Goal: Task Accomplishment & Management: Use online tool/utility

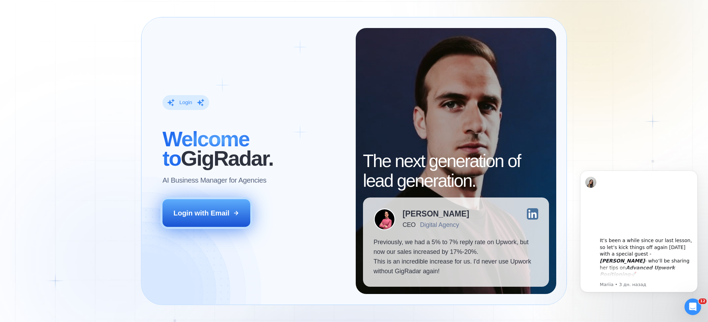
click at [215, 226] on button "Login with Email" at bounding box center [205, 212] width 87 height 27
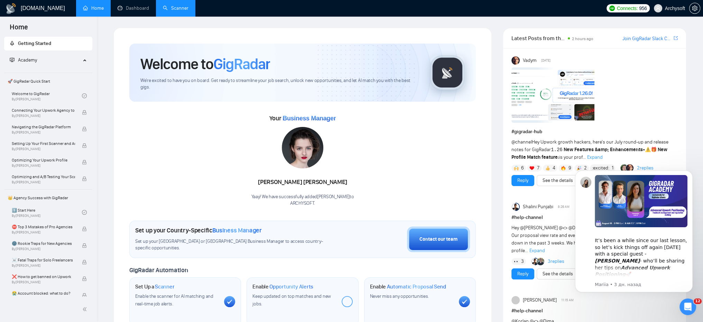
click at [166, 8] on link "Scanner" at bounding box center [176, 8] width 26 height 6
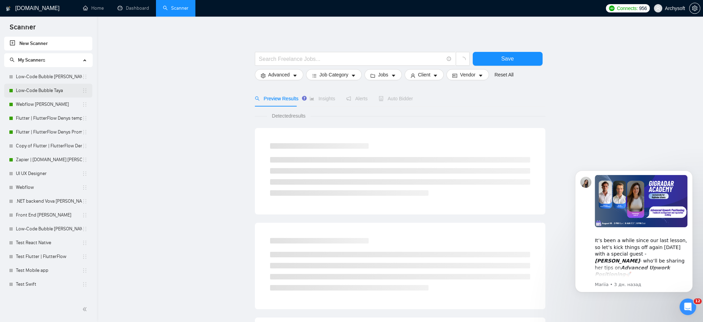
click at [50, 87] on link "Low-Code Bubble Taya" at bounding box center [49, 91] width 66 height 14
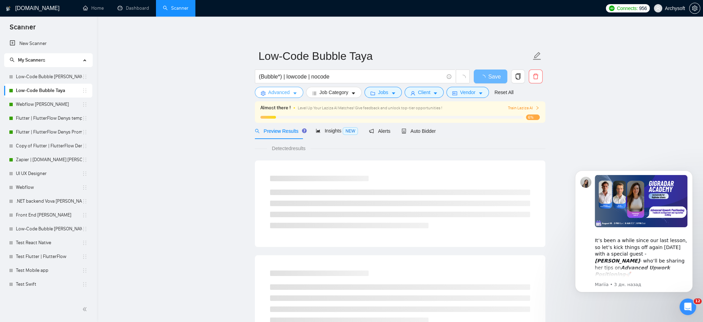
click at [280, 92] on span "Advanced" at bounding box center [278, 92] width 21 height 8
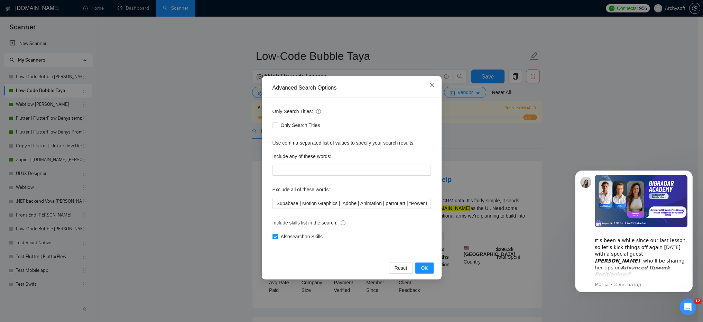
click at [433, 84] on icon "close" at bounding box center [432, 85] width 4 height 4
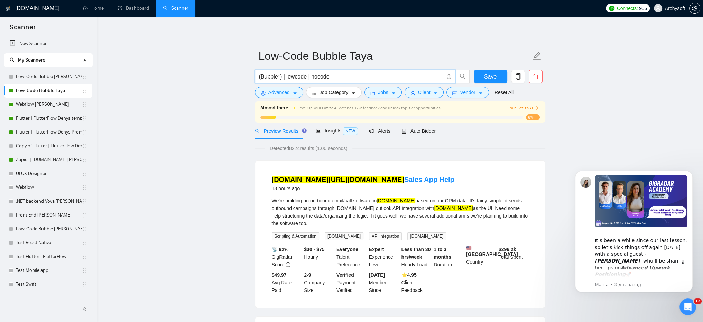
drag, startPoint x: 279, startPoint y: 77, endPoint x: 276, endPoint y: 75, distance: 3.7
click at [276, 75] on input "(Bubble*) | lowcode | nocode" at bounding box center [351, 76] width 185 height 9
drag, startPoint x: 287, startPoint y: 75, endPoint x: 335, endPoint y: 75, distance: 48.4
click at [337, 74] on input "(Bubble*) | lowcode | nocode" at bounding box center [351, 76] width 185 height 9
click at [333, 76] on input "(Bubble*) | lowcode | nocode" at bounding box center [351, 76] width 185 height 9
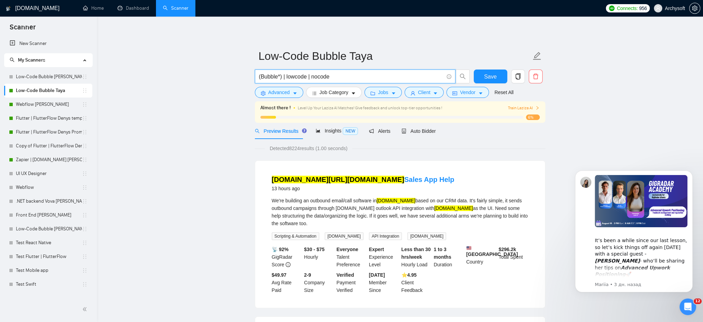
drag, startPoint x: 332, startPoint y: 76, endPoint x: 287, endPoint y: 77, distance: 45.3
click at [287, 77] on input "(Bubble*) | lowcode | nocode" at bounding box center [351, 76] width 185 height 9
click at [340, 74] on input "(Bubble*) | lowcode | nocode" at bounding box center [351, 76] width 185 height 9
drag, startPoint x: 329, startPoint y: 76, endPoint x: 311, endPoint y: 76, distance: 17.6
click at [311, 76] on input "(Bubble*) | lowcode | nocode" at bounding box center [351, 76] width 185 height 9
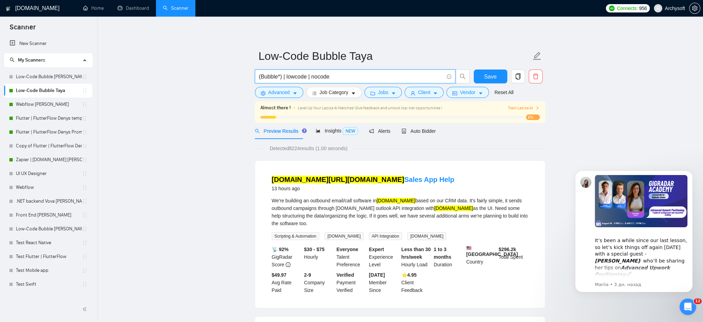
drag, startPoint x: 306, startPoint y: 78, endPoint x: 284, endPoint y: 78, distance: 21.8
click at [284, 78] on input "(Bubble*) | lowcode | nocode" at bounding box center [351, 76] width 185 height 9
click at [308, 73] on input "(Bubble*) | lowcode | nocode" at bounding box center [351, 76] width 185 height 9
click at [295, 75] on input "(Bubble*) | lowcode | nocode" at bounding box center [351, 76] width 185 height 9
drag, startPoint x: 339, startPoint y: 77, endPoint x: 310, endPoint y: 77, distance: 28.3
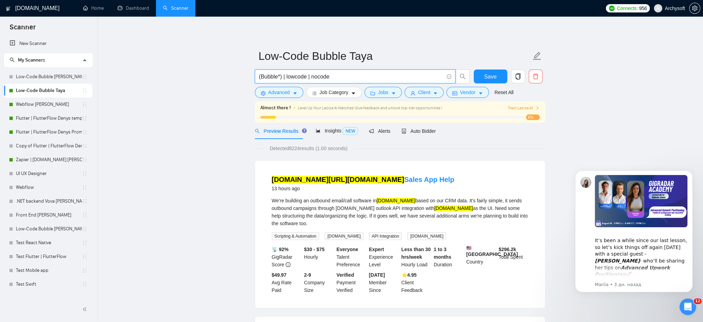
click at [310, 77] on input "(Bubble*) | lowcode | nocode" at bounding box center [351, 76] width 185 height 9
click at [344, 76] on input "(Bubble*) | lowcode | nocode" at bounding box center [351, 76] width 185 height 9
click at [329, 78] on input "(Bubble*) | lowcode | nocode" at bounding box center [351, 76] width 185 height 9
drag, startPoint x: 330, startPoint y: 77, endPoint x: 310, endPoint y: 76, distance: 20.7
click at [310, 76] on input "(Bubble*) | lowcode | nocode" at bounding box center [351, 76] width 185 height 9
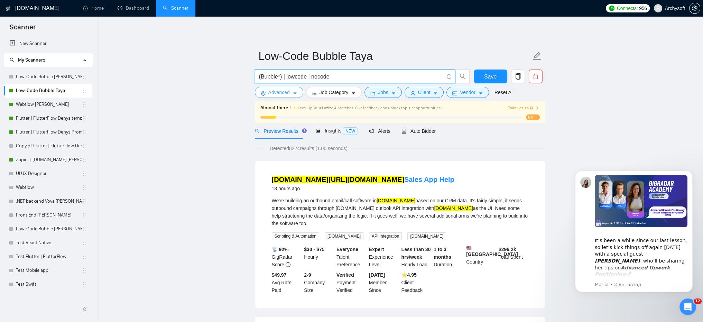
click at [275, 93] on span "Advanced" at bounding box center [278, 92] width 21 height 8
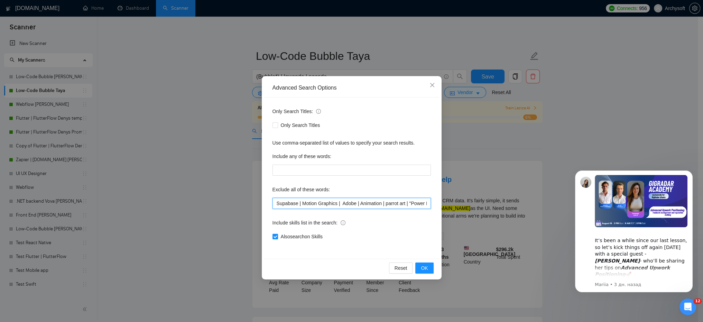
drag, startPoint x: 275, startPoint y: 204, endPoint x: 297, endPoint y: 203, distance: 21.5
click at [297, 203] on input "Supabase | Motion Graphics | Adobe | Animation | parrot art | "Power BI" | "Gif…" at bounding box center [351, 203] width 158 height 11
click at [329, 202] on input "Motion Graphics | Adobe | Animation | parrot art | "Power BI" | "Gift Cards" | …" at bounding box center [351, 203] width 158 height 11
drag, startPoint x: 335, startPoint y: 202, endPoint x: 356, endPoint y: 202, distance: 20.7
click at [356, 202] on input "Motion Graphics | Adobe | Animation | parrot art | "Power BI" | "Gift Cards" | …" at bounding box center [351, 203] width 158 height 11
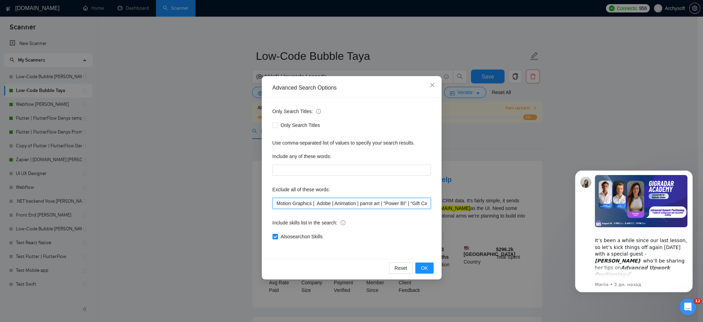
drag, startPoint x: 363, startPoint y: 204, endPoint x: 380, endPoint y: 204, distance: 16.9
click at [380, 204] on input "Motion Graphics | Adobe | Animation | parrot art | "Power BI" | "Gift Cards" | …" at bounding box center [351, 203] width 158 height 11
click at [405, 202] on input "Motion Graphics | Adobe | Animation | parrot art | "Power BI" | "Gift Cards" | …" at bounding box center [351, 203] width 158 height 11
drag, startPoint x: 412, startPoint y: 205, endPoint x: 455, endPoint y: 199, distance: 43.3
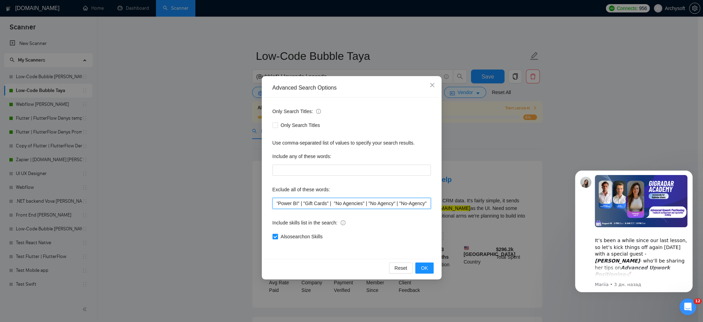
click at [455, 199] on div "Advanced Search Options Only Search Titles: Only Search Titles Use comma-separa…" at bounding box center [351, 161] width 703 height 322
click at [335, 205] on input "Motion Graphics | Adobe | Animation | parrot art | "Power BI" | "Gift Cards" | …" at bounding box center [351, 203] width 158 height 11
drag, startPoint x: 427, startPoint y: 203, endPoint x: 265, endPoint y: 204, distance: 162.4
click at [259, 205] on div "Advanced Search Options Only Search Titles: Only Search Titles Use comma-separa…" at bounding box center [351, 161] width 703 height 322
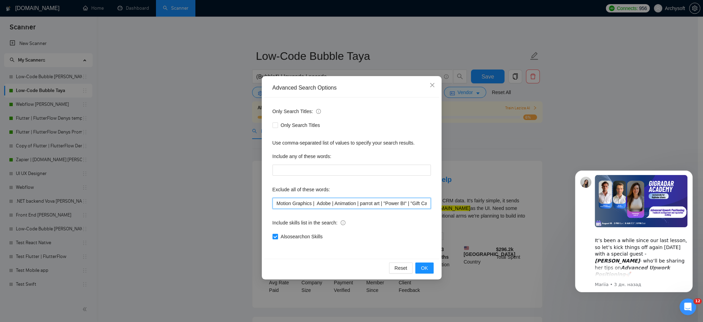
click at [345, 200] on input "Motion Graphics | Adobe | Animation | parrot art | "Power BI" | "Gift Cards" | …" at bounding box center [351, 203] width 158 height 11
drag, startPoint x: 317, startPoint y: 204, endPoint x: 356, endPoint y: 203, distance: 39.8
click at [356, 203] on input "Motion Graphics | Adobe | Animation | parrot art | "Power BI" | "Gift Cards" | …" at bounding box center [351, 203] width 158 height 11
drag, startPoint x: 361, startPoint y: 204, endPoint x: 405, endPoint y: 204, distance: 44.6
click at [405, 204] on input "Motion Graphics | Adobe | Animation | parrot art | "Power BI" | "Gift Cards" | …" at bounding box center [351, 203] width 158 height 11
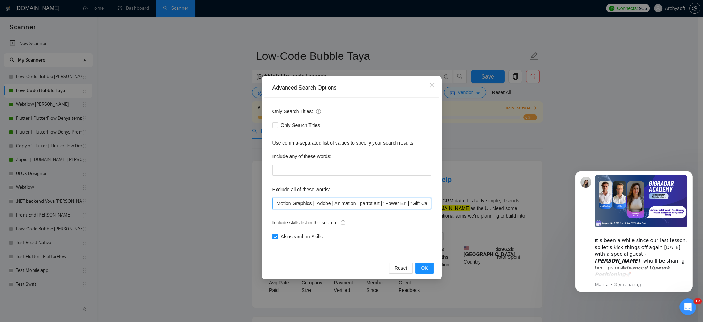
click at [404, 204] on input "Motion Graphics | Adobe | Animation | parrot art | "Power BI" | "Gift Cards" | …" at bounding box center [351, 203] width 158 height 11
drag, startPoint x: 413, startPoint y: 203, endPoint x: 488, endPoint y: 204, distance: 74.7
click at [508, 204] on div "Advanced Search Options Only Search Titles: Only Search Titles Use comma-separa…" at bounding box center [351, 161] width 703 height 322
click at [322, 206] on input "Motion Graphics | Adobe | Animation | parrot art | "Power BI" | "Gift Cards" | …" at bounding box center [351, 203] width 158 height 11
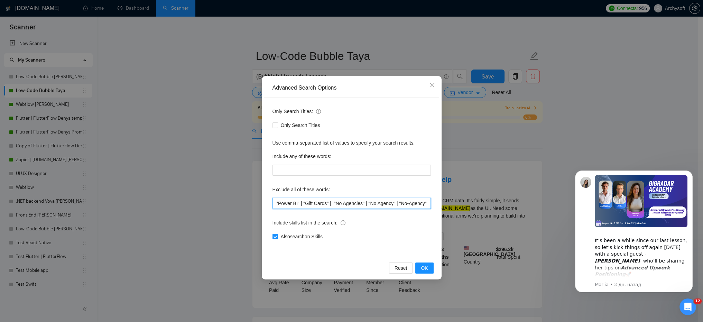
drag, startPoint x: 305, startPoint y: 202, endPoint x: 326, endPoint y: 202, distance: 20.7
click at [326, 202] on input "Motion Graphics | Adobe | Animation | parrot art | "Power BI" | "Gift Cards" | …" at bounding box center [351, 203] width 158 height 11
click at [315, 203] on input "Motion Graphics | Adobe | Animation | parrot art | "Power BI" | "Gift Cards" | …" at bounding box center [351, 203] width 158 height 11
drag, startPoint x: 304, startPoint y: 201, endPoint x: 325, endPoint y: 202, distance: 21.1
click at [325, 202] on input "Motion Graphics | Adobe | Animation | parrot art | "Power BI" | "Gift Cards" | …" at bounding box center [351, 203] width 158 height 11
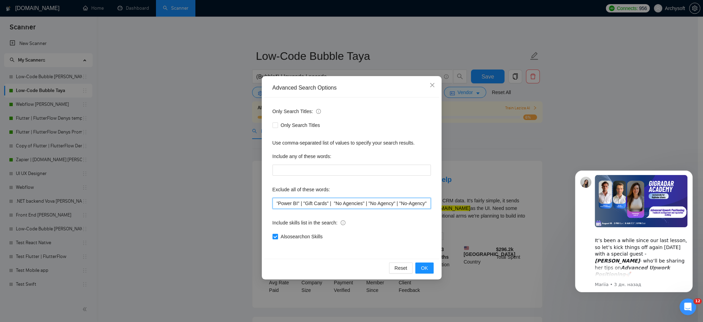
drag, startPoint x: 332, startPoint y: 202, endPoint x: 476, endPoint y: 191, distance: 143.5
click at [476, 191] on div "Advanced Search Options Only Search Titles: Only Search Titles Use comma-separa…" at bounding box center [351, 161] width 703 height 322
click at [400, 200] on input "Motion Graphics | Adobe | Animation | parrot art | "Power BI" | "Gift Cards" | …" at bounding box center [351, 203] width 158 height 11
drag, startPoint x: 427, startPoint y: 203, endPoint x: 332, endPoint y: 203, distance: 95.0
click at [332, 203] on input "Motion Graphics | Adobe | Animation | parrot art | "Power BI" | "Gift Cards" | …" at bounding box center [351, 203] width 158 height 11
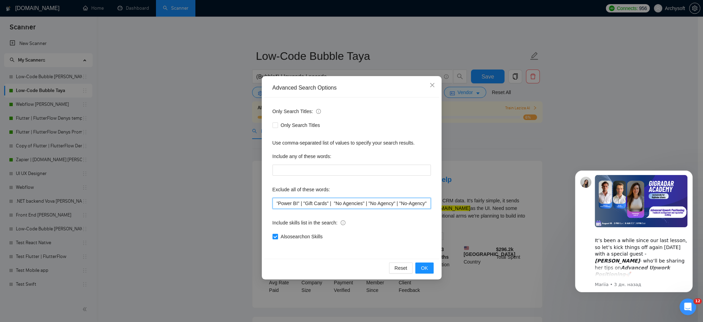
click at [365, 205] on input "Motion Graphics | Adobe | Animation | parrot art | "Power BI" | "Gift Cards" | …" at bounding box center [351, 203] width 158 height 11
drag, startPoint x: 339, startPoint y: 203, endPoint x: 180, endPoint y: 203, distance: 159.3
click at [180, 203] on div "Advanced Search Options Only Search Titles: Only Search Titles Use comma-separa…" at bounding box center [351, 161] width 703 height 322
type input "Motion Graphics | Adobe | Animation | parrot art | "Power BI" | "Gift Cards" | …"
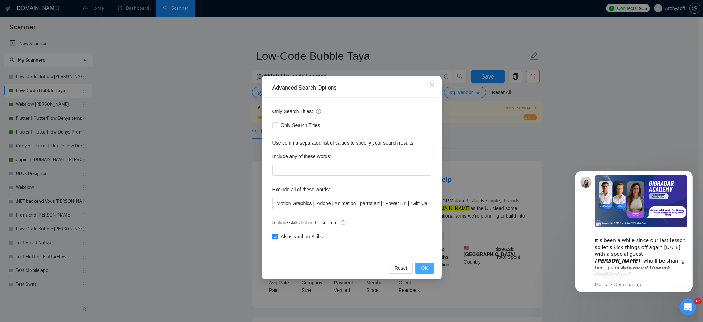
click at [422, 266] on span "OK" at bounding box center [424, 268] width 7 height 8
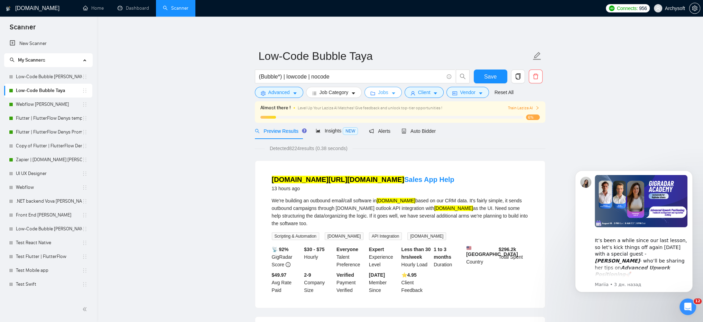
click at [386, 93] on button "Jobs" at bounding box center [382, 92] width 37 height 11
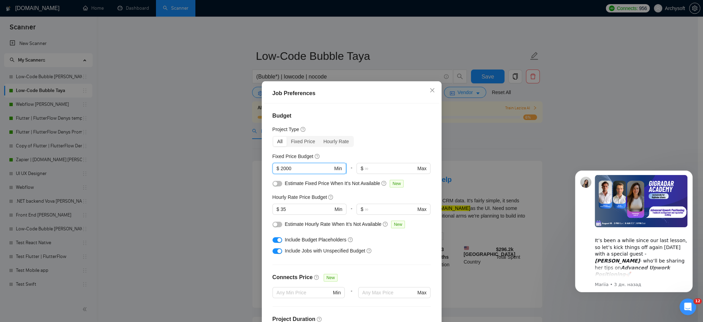
drag, startPoint x: 300, startPoint y: 168, endPoint x: 269, endPoint y: 168, distance: 30.8
click at [272, 168] on span "$ 2000 Min" at bounding box center [309, 168] width 74 height 11
click at [298, 169] on input "2000" at bounding box center [306, 169] width 52 height 8
click at [299, 169] on input "2000" at bounding box center [306, 169] width 52 height 8
drag, startPoint x: 301, startPoint y: 168, endPoint x: 275, endPoint y: 167, distance: 25.6
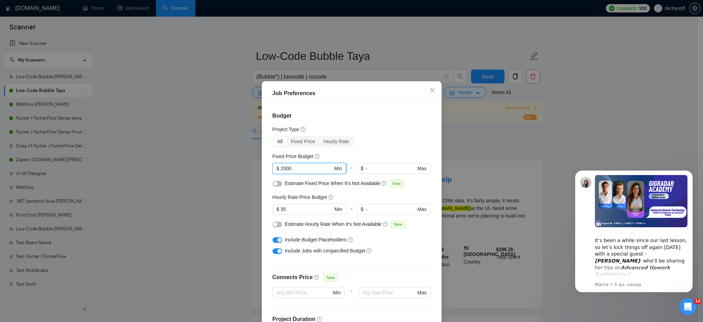
click at [275, 167] on span "$ 2000 Min" at bounding box center [309, 168] width 74 height 11
click at [301, 167] on input "2000" at bounding box center [306, 169] width 52 height 8
drag, startPoint x: 289, startPoint y: 170, endPoint x: 277, endPoint y: 169, distance: 11.4
click at [280, 169] on input "2000" at bounding box center [306, 169] width 52 height 8
click at [302, 167] on input "2000" at bounding box center [306, 169] width 52 height 8
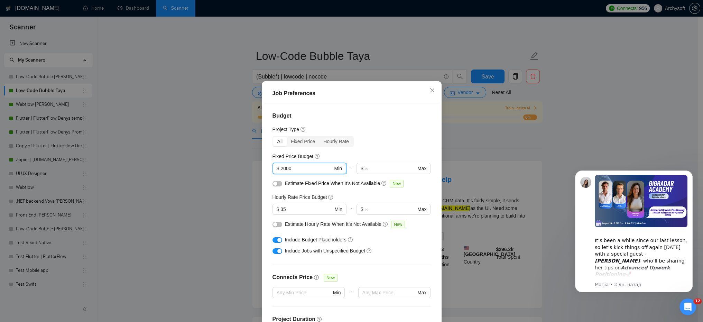
click at [300, 165] on input "2000" at bounding box center [306, 169] width 52 height 8
drag, startPoint x: 294, startPoint y: 169, endPoint x: 274, endPoint y: 170, distance: 19.7
click at [274, 170] on span "$ 2000 Min" at bounding box center [309, 168] width 74 height 11
click at [294, 171] on input "2000" at bounding box center [306, 169] width 52 height 8
drag, startPoint x: 298, startPoint y: 208, endPoint x: 279, endPoint y: 207, distance: 18.7
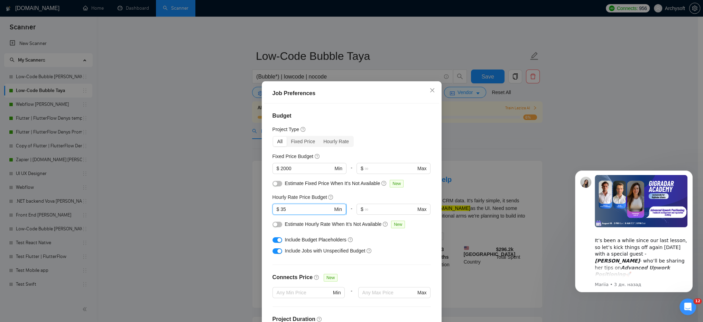
click at [275, 207] on span "$ 35 Min" at bounding box center [309, 209] width 74 height 11
click at [288, 207] on input "35" at bounding box center [306, 209] width 52 height 8
drag, startPoint x: 273, startPoint y: 168, endPoint x: 264, endPoint y: 168, distance: 9.0
click at [265, 168] on div "Budget Project Type All Fixed Price Hourly Rate Fixed Price Budget $ 2000 Min -…" at bounding box center [351, 215] width 175 height 225
click at [426, 90] on span "Close" at bounding box center [432, 90] width 19 height 19
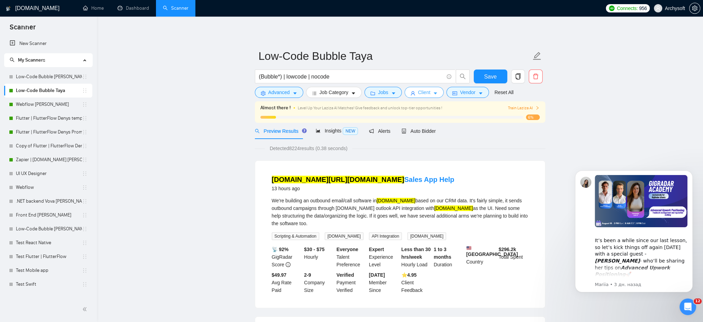
click at [421, 94] on span "Client" at bounding box center [424, 92] width 12 height 8
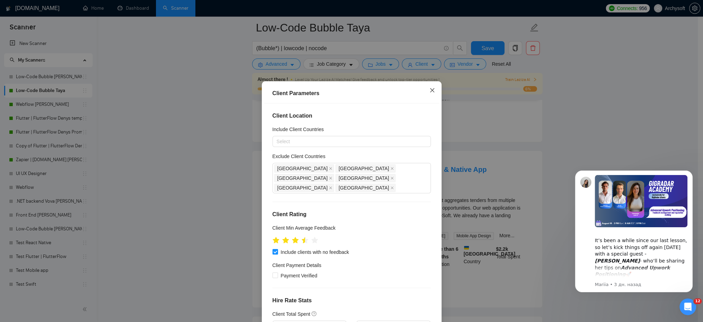
click at [428, 95] on span "Close" at bounding box center [432, 90] width 19 height 19
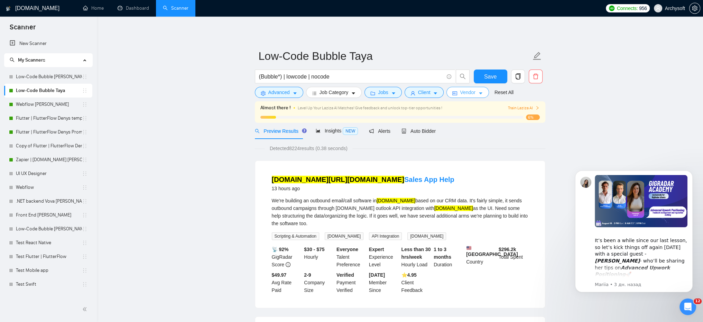
click at [452, 91] on icon "idcard" at bounding box center [454, 93] width 5 height 5
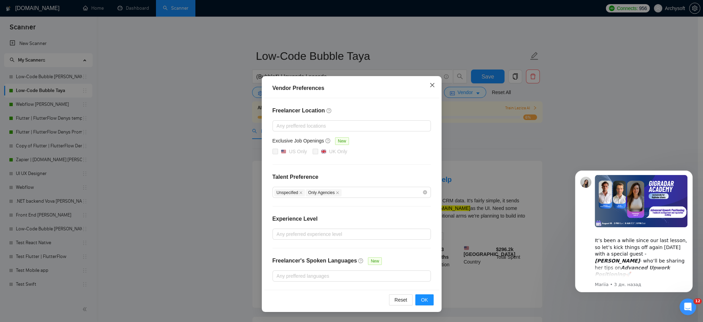
click at [433, 83] on icon "close" at bounding box center [432, 85] width 6 height 6
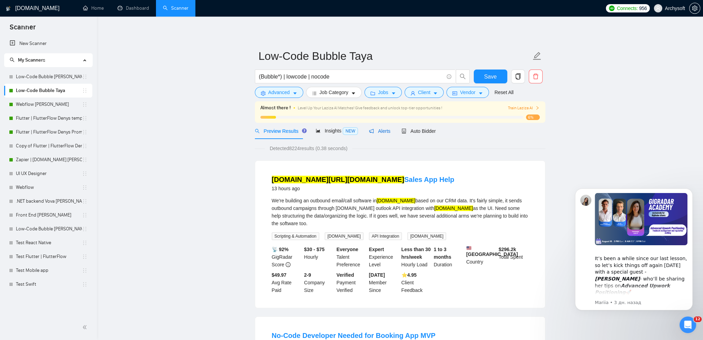
click at [379, 131] on span "Alerts" at bounding box center [379, 131] width 21 height 6
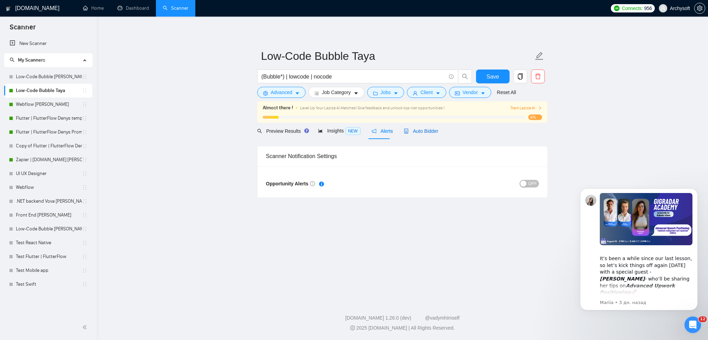
click at [422, 130] on span "Auto Bidder" at bounding box center [421, 131] width 34 height 6
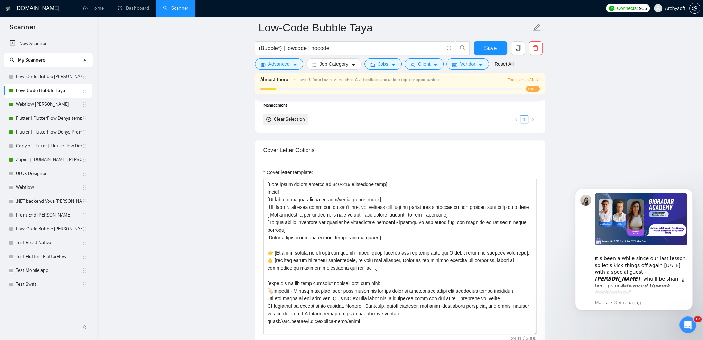
scroll to position [760, 0]
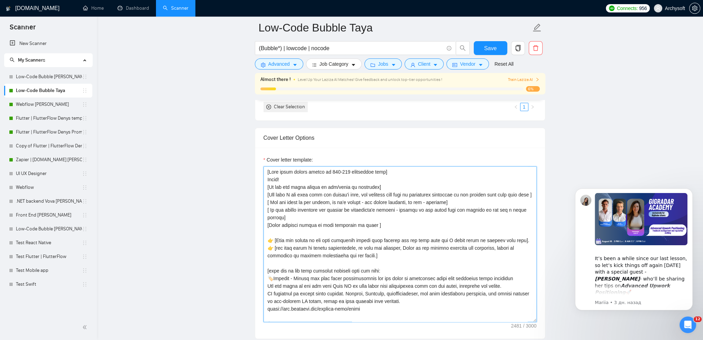
drag, startPoint x: 275, startPoint y: 246, endPoint x: 259, endPoint y: 247, distance: 16.6
drag, startPoint x: 275, startPoint y: 254, endPoint x: 259, endPoint y: 254, distance: 15.9
drag, startPoint x: 273, startPoint y: 285, endPoint x: 254, endPoint y: 285, distance: 19.7
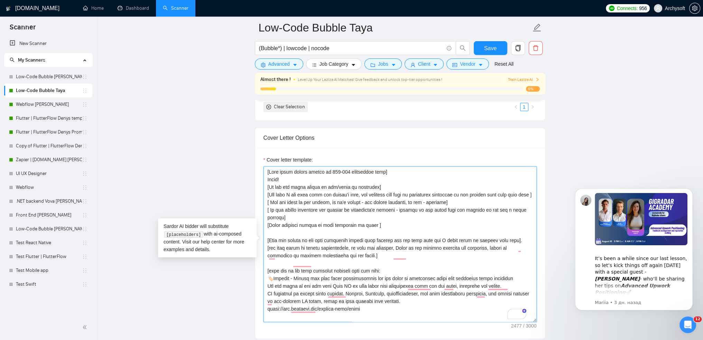
click at [254, 285] on main "Low-Code Bubble Taya (Bubble*) | lowcode | nocode Save Advanced Job Category Jo…" at bounding box center [400, 272] width 584 height 2010
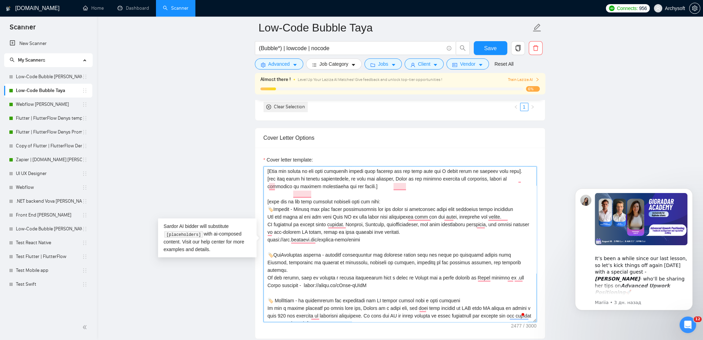
drag, startPoint x: 373, startPoint y: 248, endPoint x: 250, endPoint y: 218, distance: 125.8
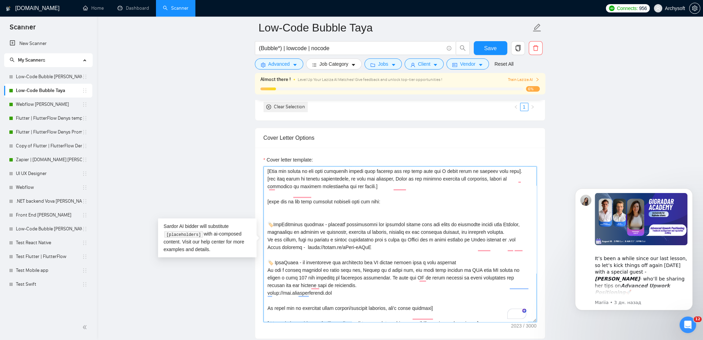
drag, startPoint x: 366, startPoint y: 253, endPoint x: 254, endPoint y: 230, distance: 115.0
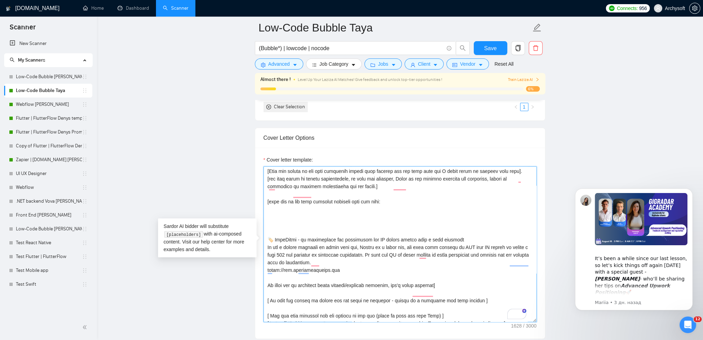
drag, startPoint x: 272, startPoint y: 247, endPoint x: 263, endPoint y: 247, distance: 8.6
click at [264, 247] on textarea "Cover letter template:" at bounding box center [399, 244] width 273 height 156
click at [281, 225] on textarea "Cover letter template:" at bounding box center [399, 244] width 273 height 156
click at [278, 221] on textarea "Cover letter template:" at bounding box center [399, 244] width 273 height 156
paste textarea "Solette - Marketplace for people in the [GEOGRAPHIC_DATA] who want to hire a pr…"
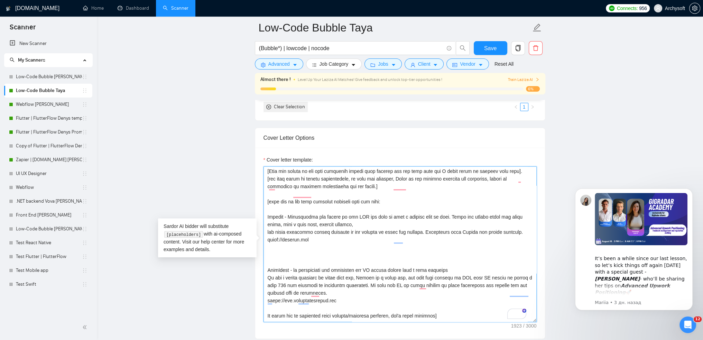
click at [281, 264] on textarea "Cover letter template:" at bounding box center [399, 244] width 273 height 156
paste textarea "Grow Your Webshop - A marketplace for companies selling specific products and i…"
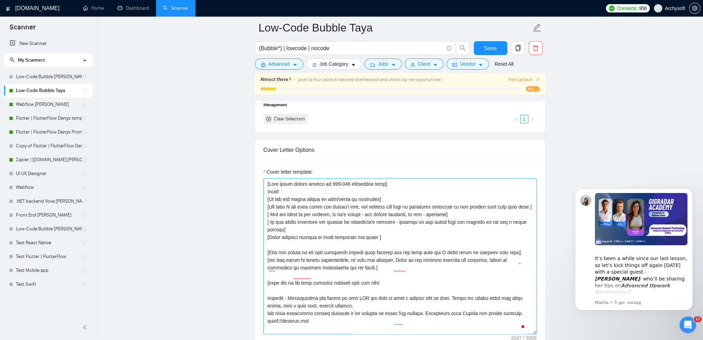
scroll to position [760, 0]
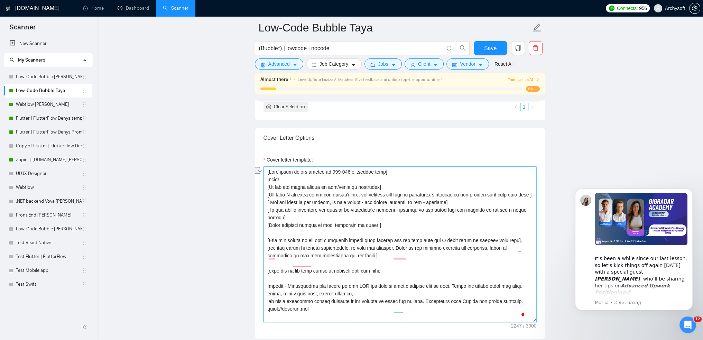
drag, startPoint x: 267, startPoint y: 232, endPoint x: 411, endPoint y: 234, distance: 144.5
click at [411, 234] on textarea "Cover letter template:" at bounding box center [399, 244] width 273 height 156
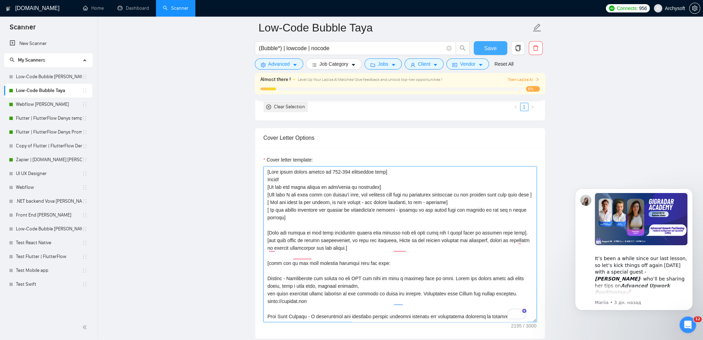
type textarea "[This cover letter should be 600-900 characters long] Hello! [Do not use words …"
click at [482, 45] on button "Save" at bounding box center [490, 48] width 34 height 14
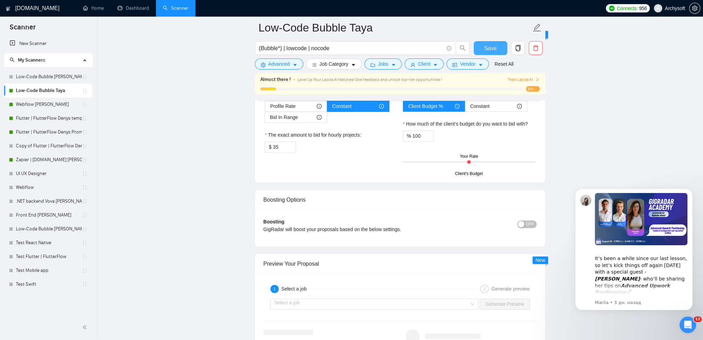
scroll to position [1313, 0]
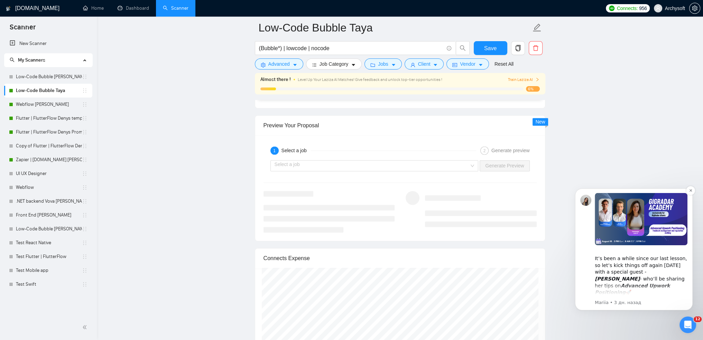
click at [628, 239] on img "Message content" at bounding box center [640, 219] width 93 height 52
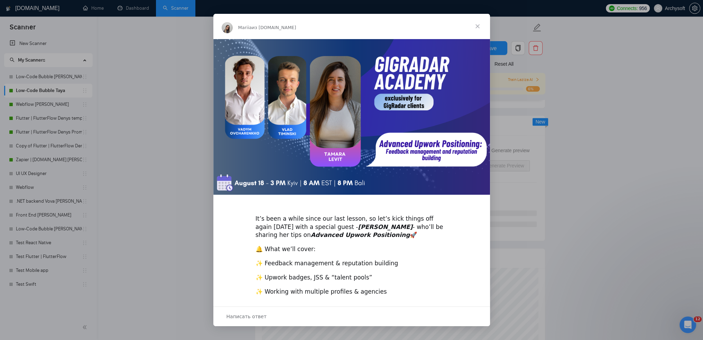
scroll to position [0, 0]
click at [477, 25] on span "Закрыть" at bounding box center [477, 26] width 25 height 25
